Goal: Transaction & Acquisition: Purchase product/service

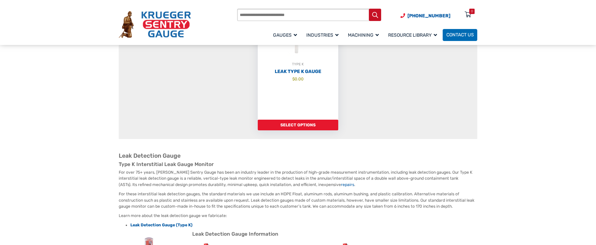
scroll to position [133, 0]
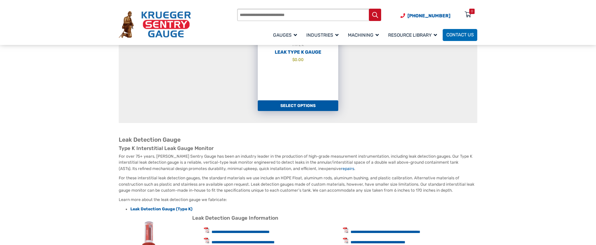
click at [302, 105] on link "Select options" at bounding box center [298, 105] width 81 height 11
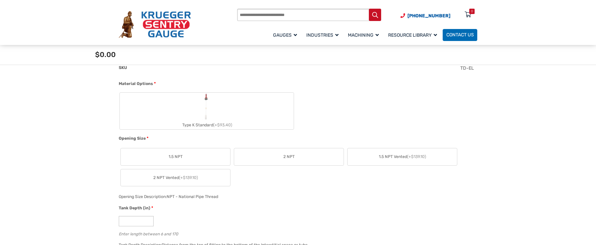
scroll to position [233, 0]
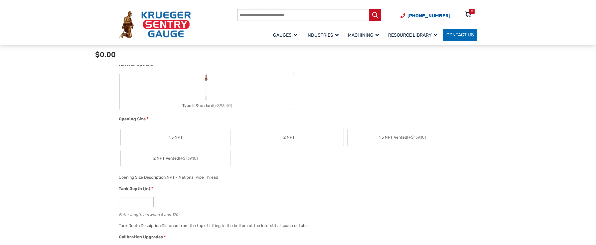
click at [291, 137] on span "2 NPT" at bounding box center [288, 137] width 11 height 6
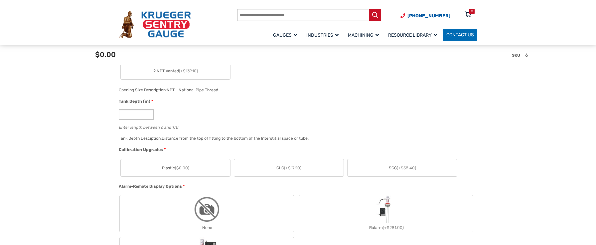
scroll to position [333, 0]
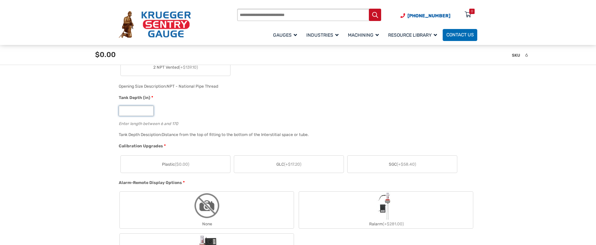
click at [133, 110] on input "*" at bounding box center [136, 110] width 35 height 10
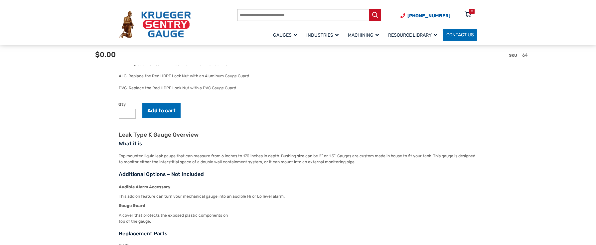
scroll to position [699, 0]
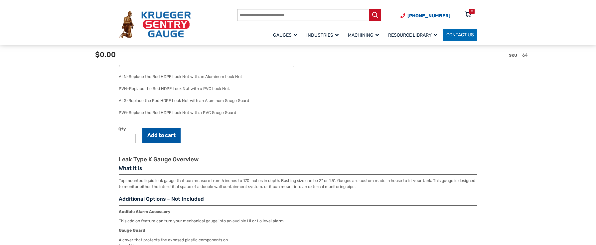
type input "**"
click at [170, 135] on button "Add to cart" at bounding box center [161, 134] width 38 height 15
